Goal: Ask a question

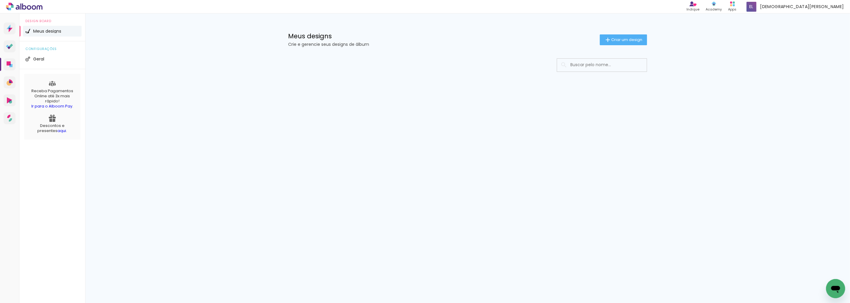
click at [588, 66] on input at bounding box center [610, 65] width 85 height 12
type input "[PERSON_NAME]"
type paper-input "[PERSON_NAME]"
click at [598, 64] on input "[PERSON_NAME]" at bounding box center [605, 65] width 75 height 12
click at [599, 66] on input "[PERSON_NAME]" at bounding box center [605, 65] width 75 height 12
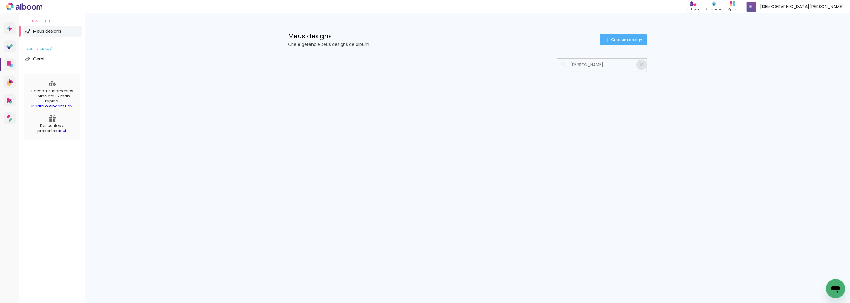
click at [640, 64] on iron-icon at bounding box center [642, 65] width 6 height 6
type input "a"
click at [608, 67] on input at bounding box center [610, 65] width 85 height 12
type input "110"
type paper-input "110"
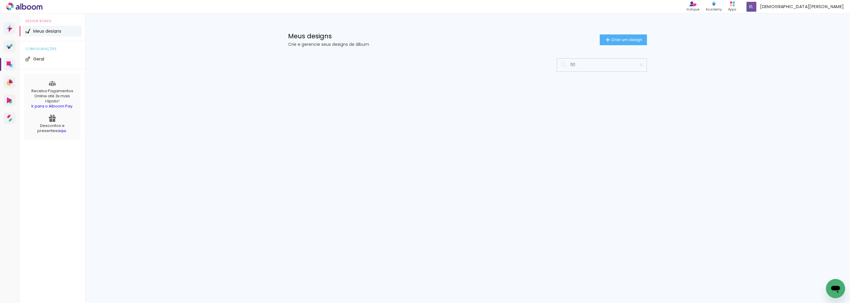
click at [834, 288] on icon "Abrir janela de mensagens" at bounding box center [835, 288] width 9 height 7
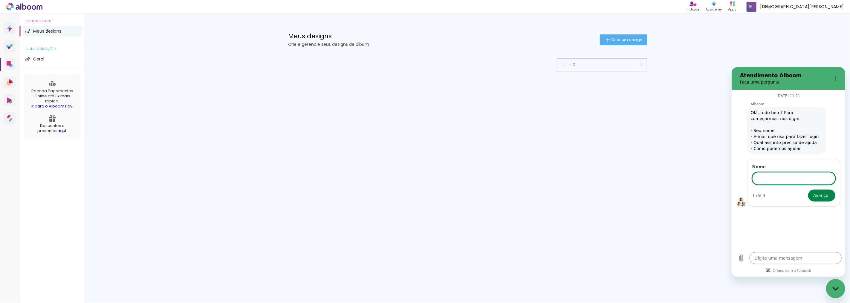
click at [769, 179] on input "Nome" at bounding box center [793, 178] width 83 height 13
click at [770, 178] on input "Nome" at bounding box center [793, 178] width 83 height 13
type input "Thales"
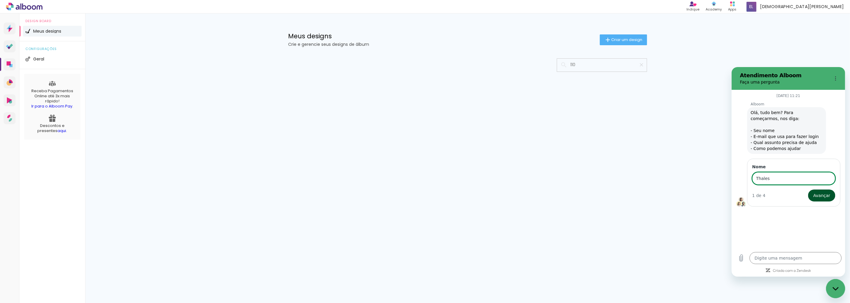
click at [822, 196] on span "Avançar" at bounding box center [821, 194] width 17 height 7
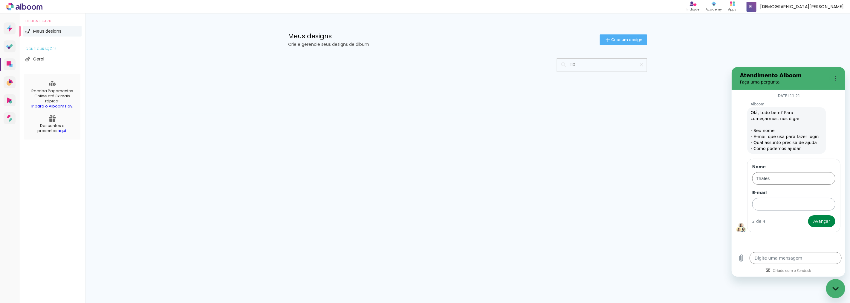
click at [767, 202] on input "E-mail" at bounding box center [793, 203] width 83 height 13
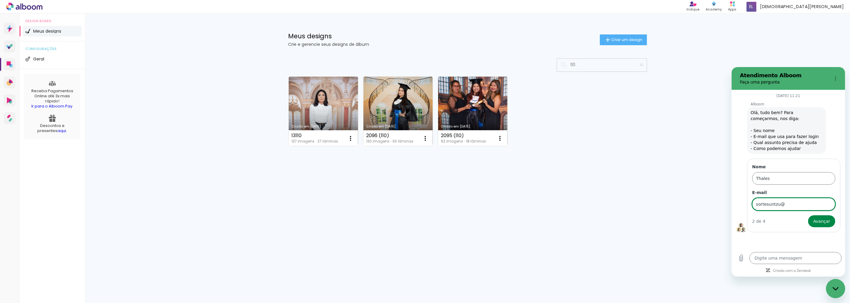
type input "sortesuntzu@"
type textarea "x"
